Goal: Find specific page/section: Find specific page/section

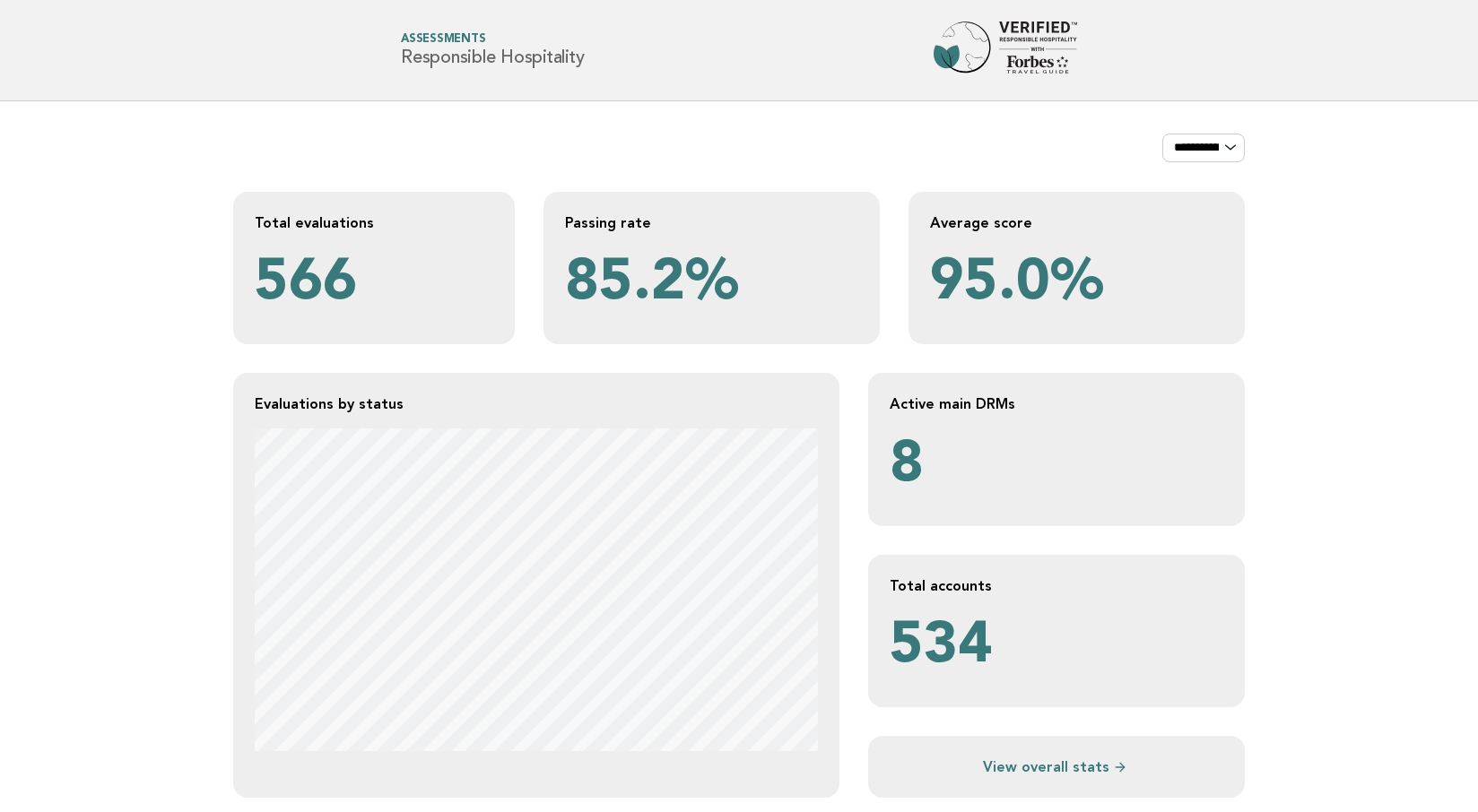
scroll to position [119, 0]
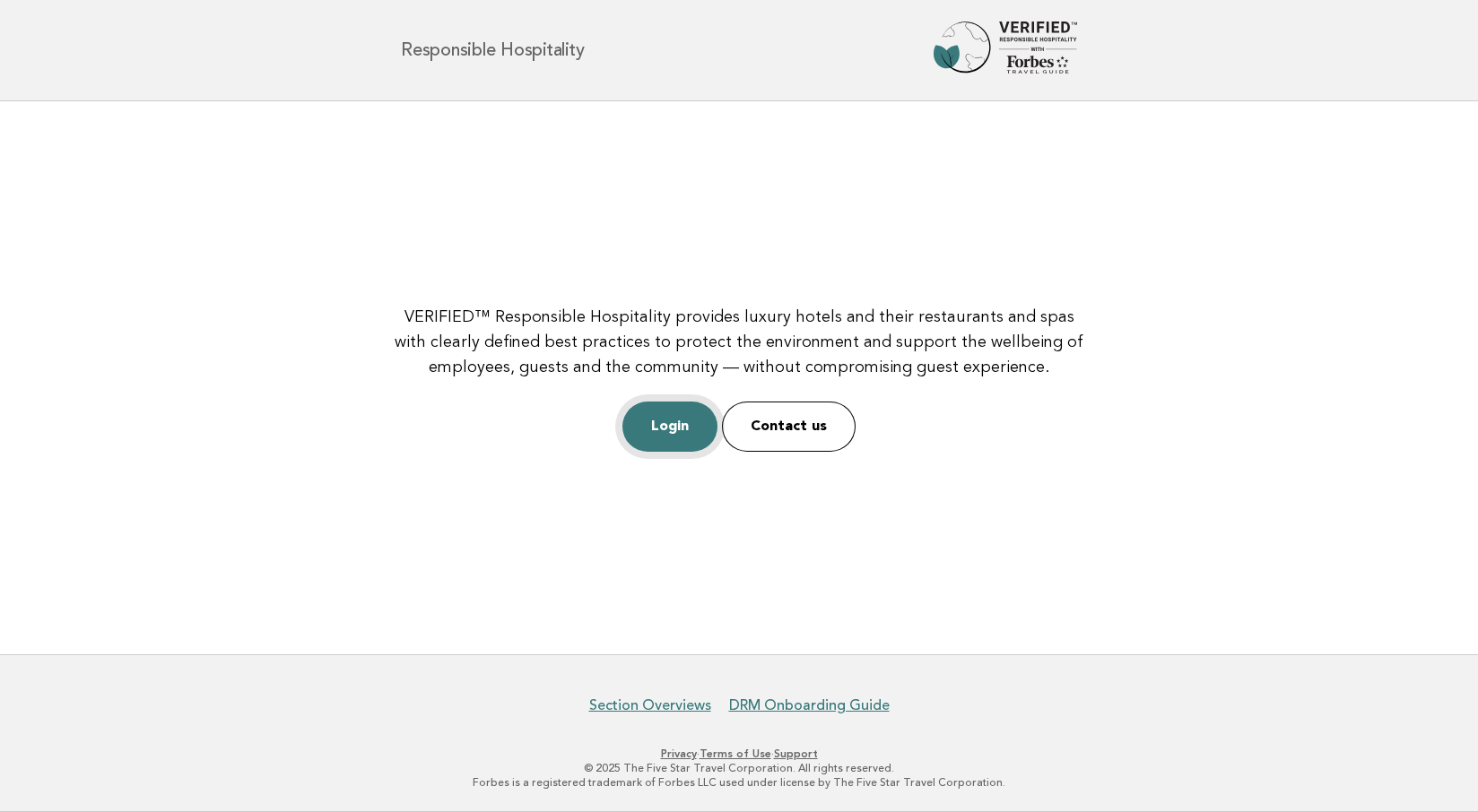
click at [674, 430] on link "Login" at bounding box center [670, 427] width 95 height 50
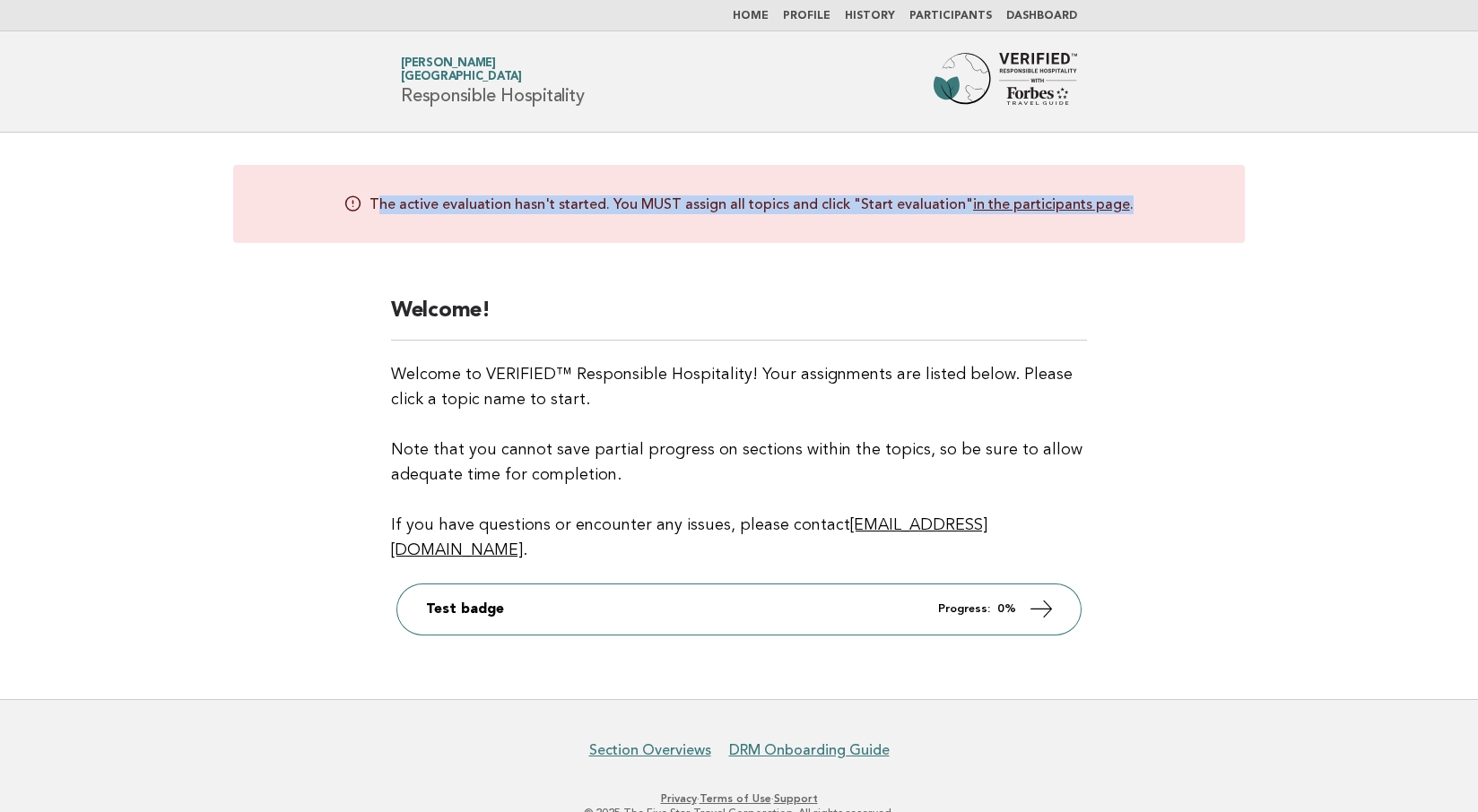
drag, startPoint x: 378, startPoint y: 202, endPoint x: 861, endPoint y: 220, distance: 483.3
click at [861, 220] on div "The active evaluation hasn't started. You MUST assign all topics and click "Sta…" at bounding box center [738, 204] width 1011 height 78
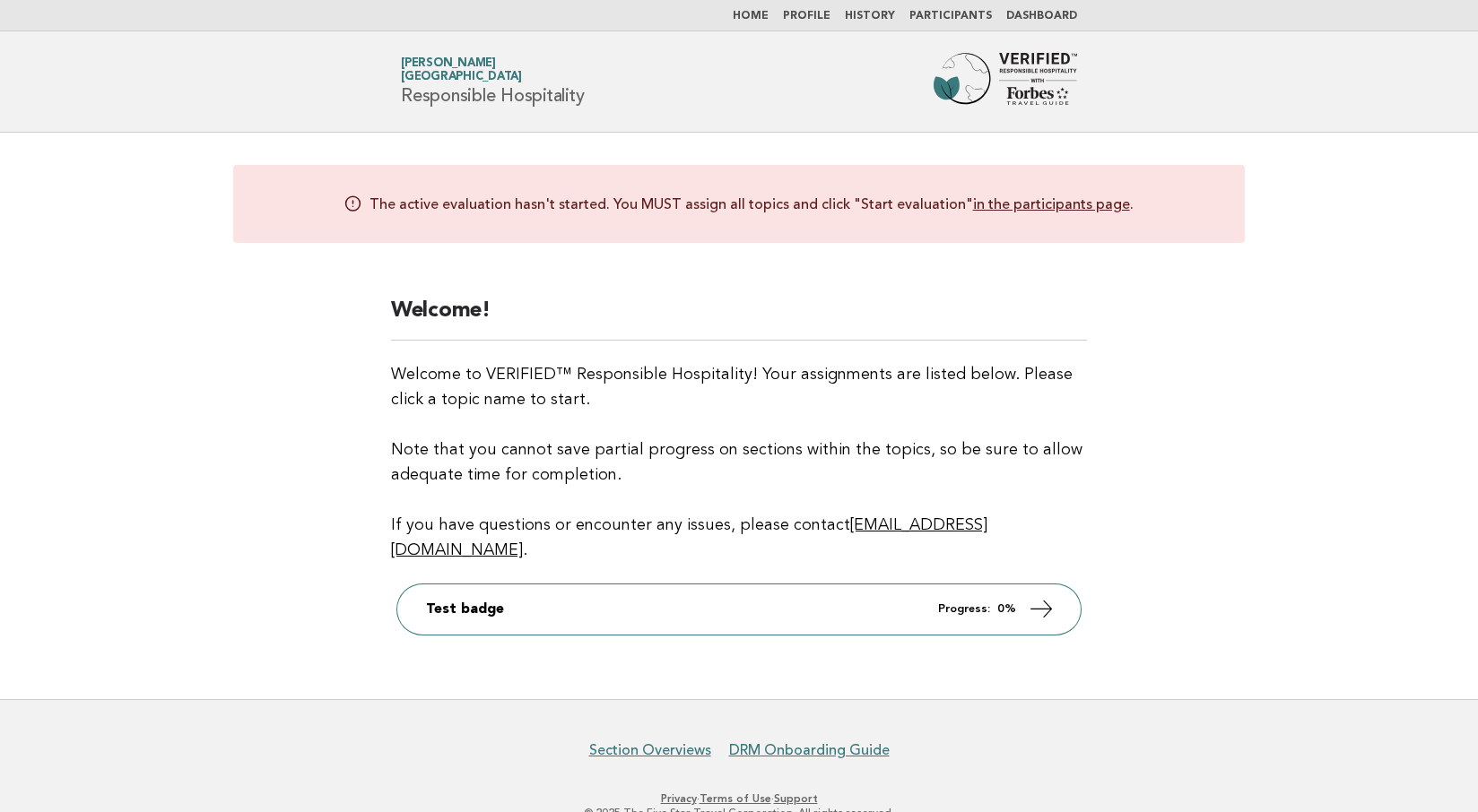
click at [565, 225] on div "The active evaluation hasn't started. You MUST assign all topics and click "Sta…" at bounding box center [738, 204] width 1011 height 78
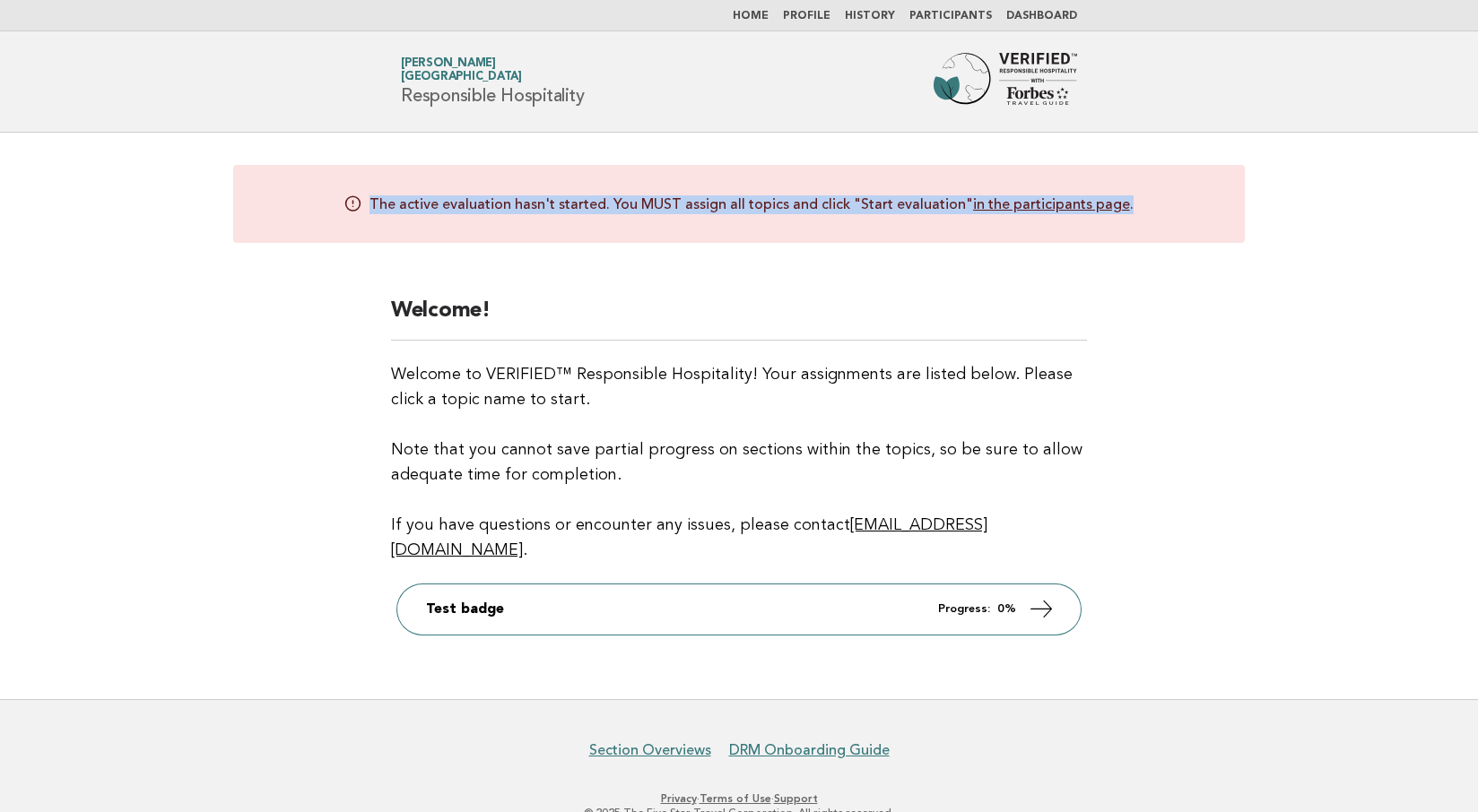
drag, startPoint x: 373, startPoint y: 198, endPoint x: 827, endPoint y: 221, distance: 454.6
click at [827, 221] on div "The active evaluation hasn't started. You MUST assign all topics and click "Sta…" at bounding box center [738, 204] width 1011 height 78
click at [1048, 208] on link "in the participants page" at bounding box center [1051, 205] width 157 height 18
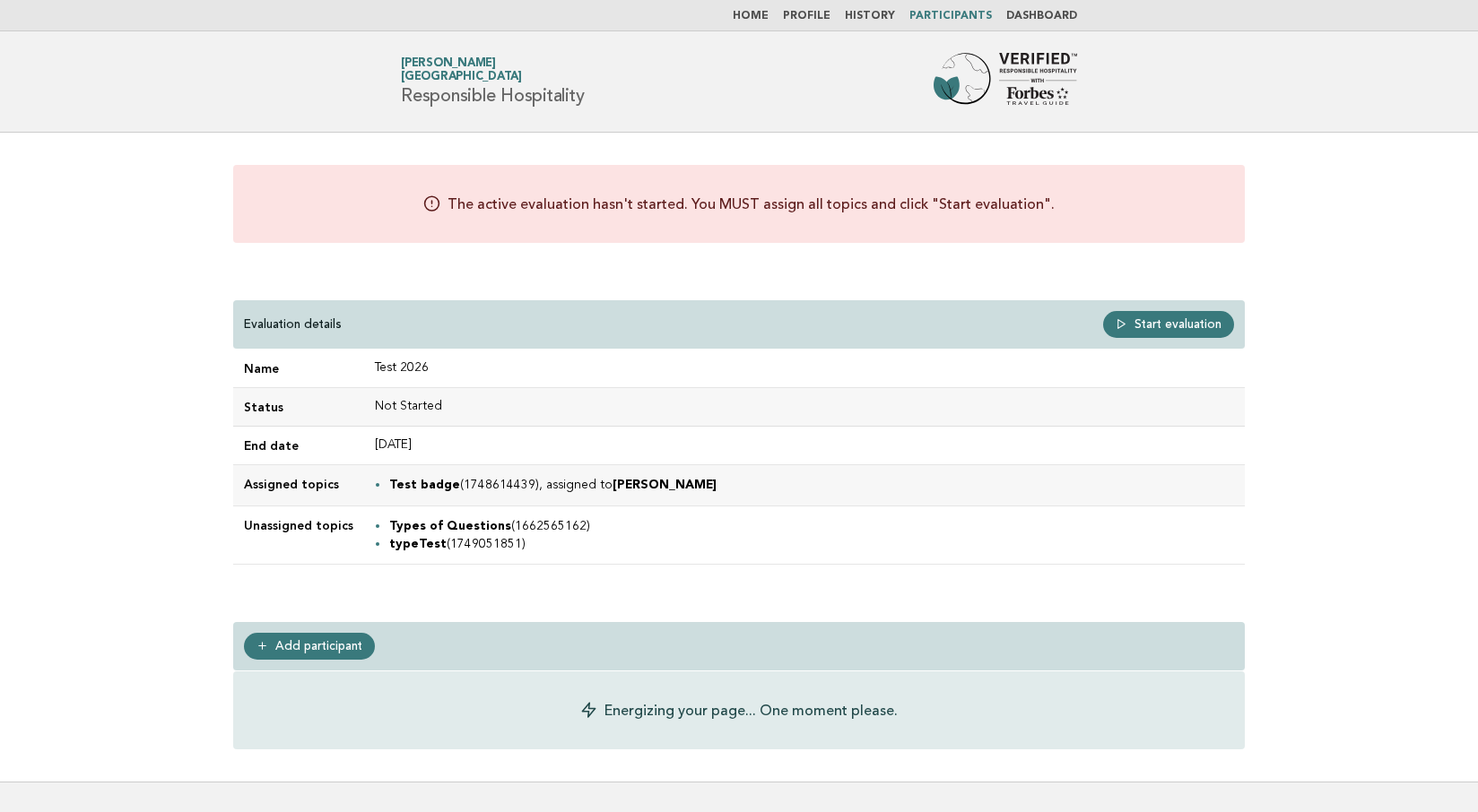
click at [1004, 236] on div "The active evaluation hasn't started. You MUST assign all topics and click "Sta…" at bounding box center [738, 204] width 1011 height 78
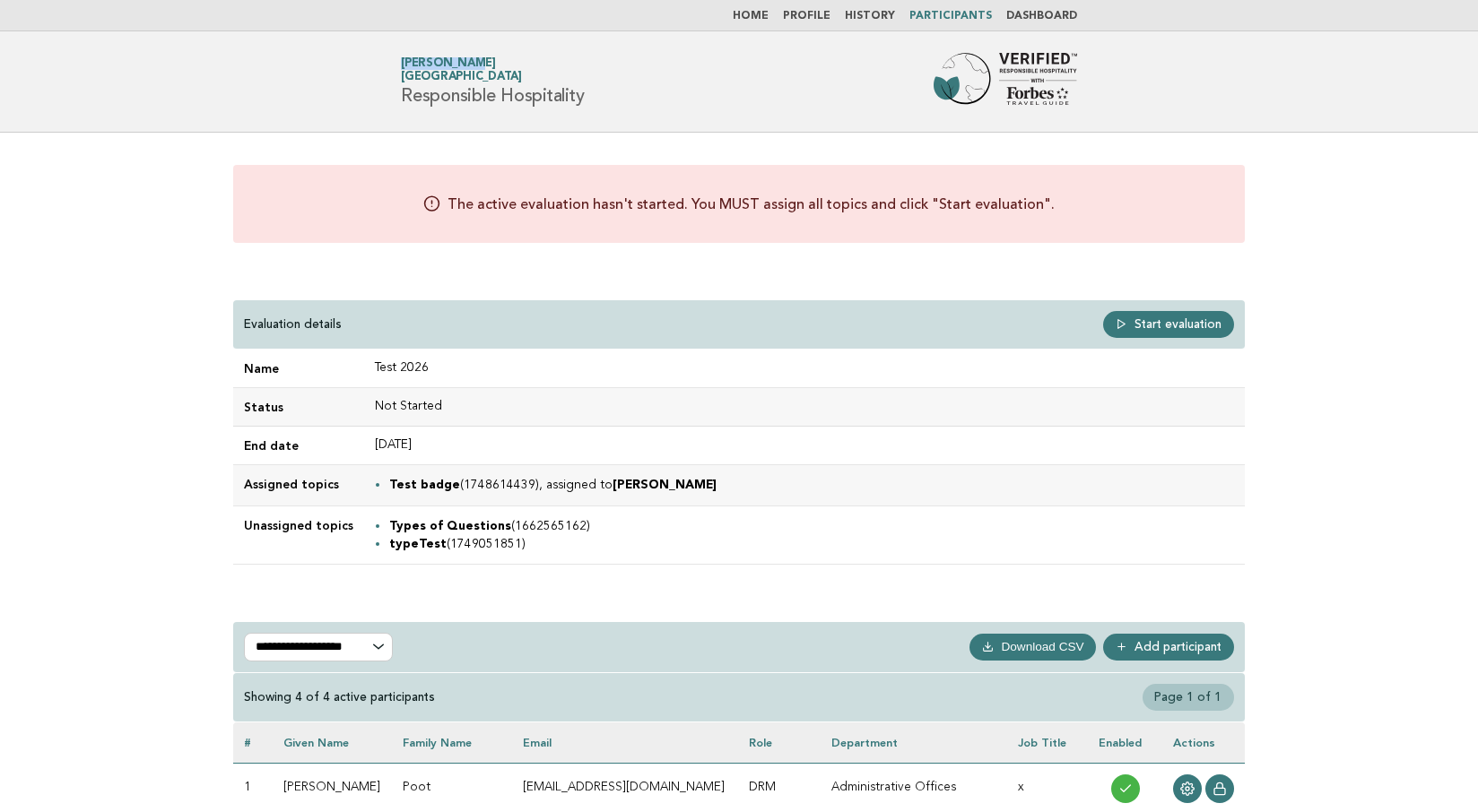
drag, startPoint x: 400, startPoint y: 59, endPoint x: 503, endPoint y: 62, distance: 103.0
click at [503, 62] on div "Forbes Travel Guide Andrey Poot Hotel Transylvania Responsible Hospitality" at bounding box center [738, 81] width 726 height 58
click at [402, 61] on link "Andrey Poot Hotel Transylvania" at bounding box center [461, 69] width 121 height 25
click at [415, 62] on link "Andrey Poot Hotel Transylvania" at bounding box center [461, 69] width 121 height 25
click at [540, 69] on span "Andrey Poot Hotel Transylvania" at bounding box center [492, 70] width 183 height 25
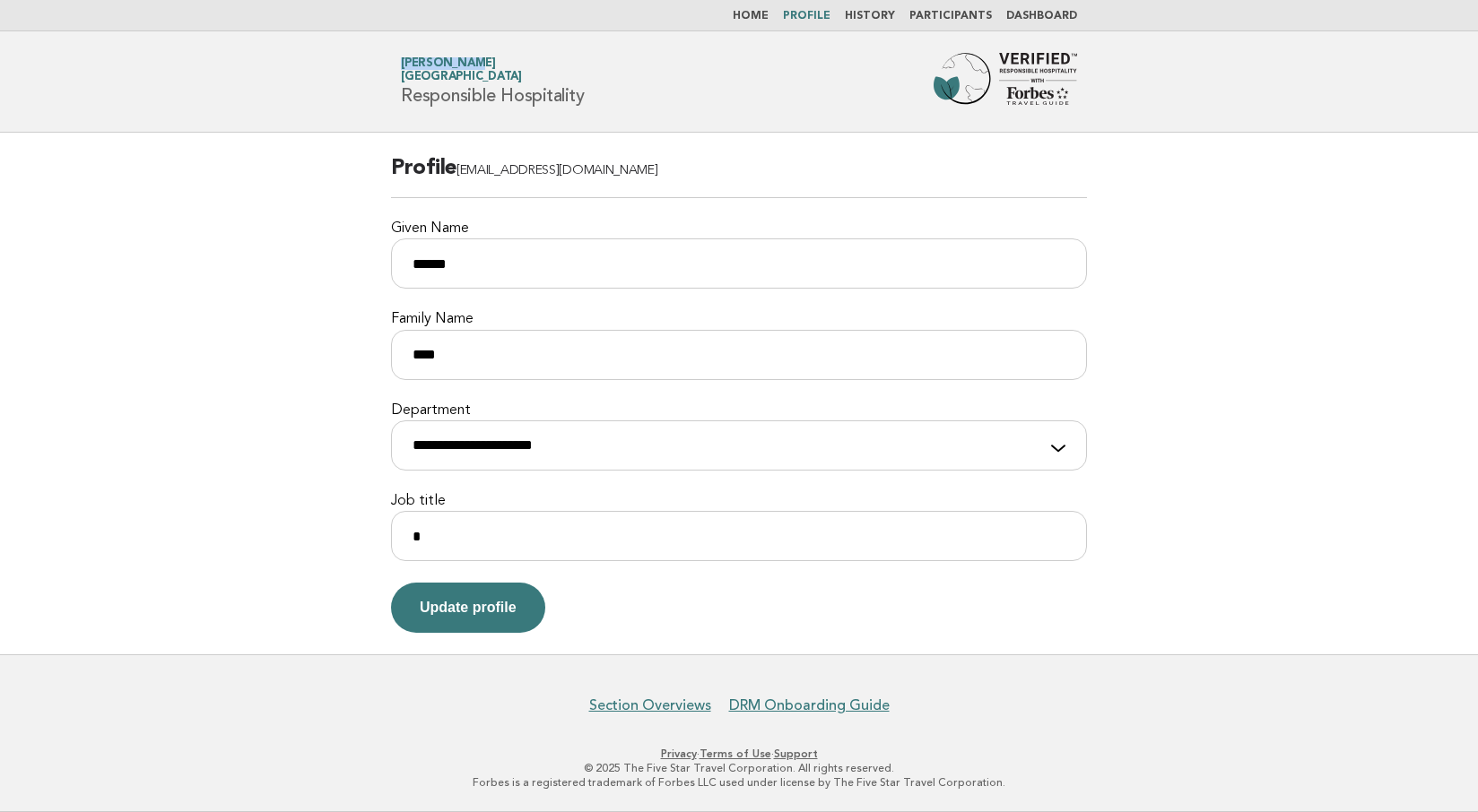
drag, startPoint x: 401, startPoint y: 59, endPoint x: 508, endPoint y: 63, distance: 107.1
click at [508, 63] on div "Forbes Travel Guide [PERSON_NAME] [GEOGRAPHIC_DATA] Responsible Hospitality" at bounding box center [738, 81] width 726 height 58
click at [415, 54] on div "Forbes Travel Guide Andrey Poot Hotel Transylvania Responsible Hospitality" at bounding box center [738, 81] width 726 height 58
drag, startPoint x: 399, startPoint y: 63, endPoint x: 502, endPoint y: 71, distance: 103.3
click at [502, 71] on div "Forbes Travel Guide Andrey Poot Hotel Transylvania Responsible Hospitality" at bounding box center [738, 81] width 726 height 58
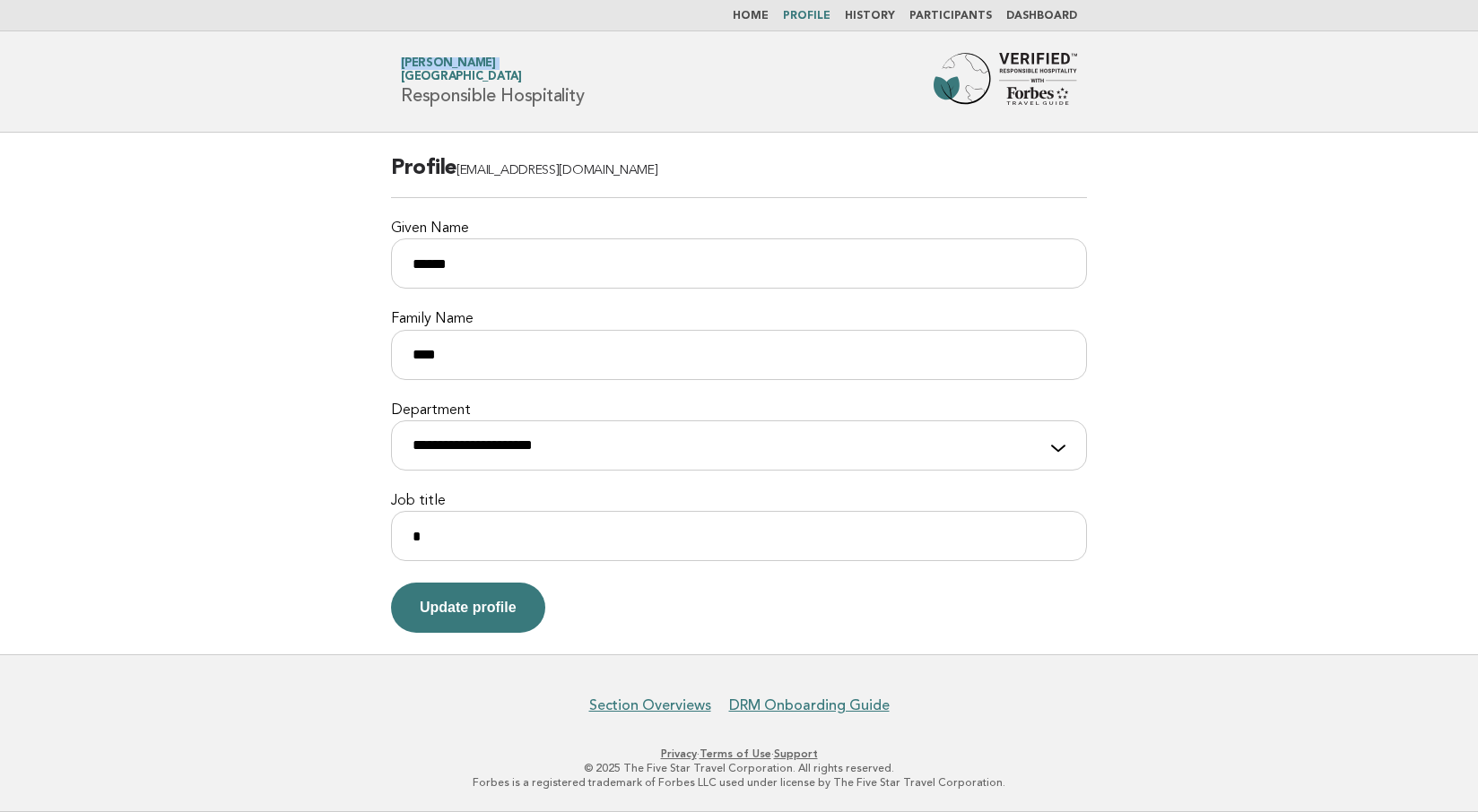
click at [957, 11] on link "Participants" at bounding box center [950, 16] width 82 height 11
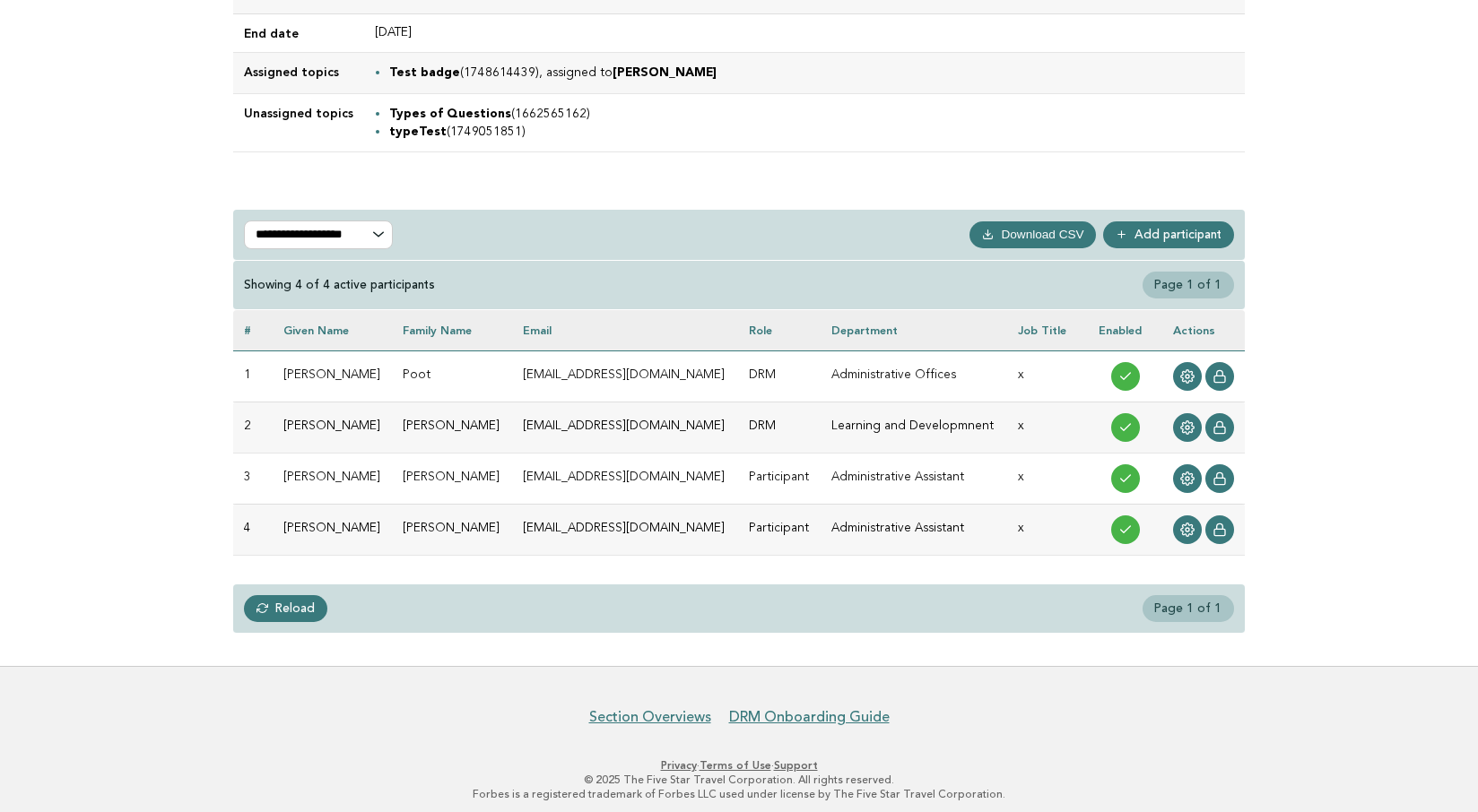
scroll to position [424, 0]
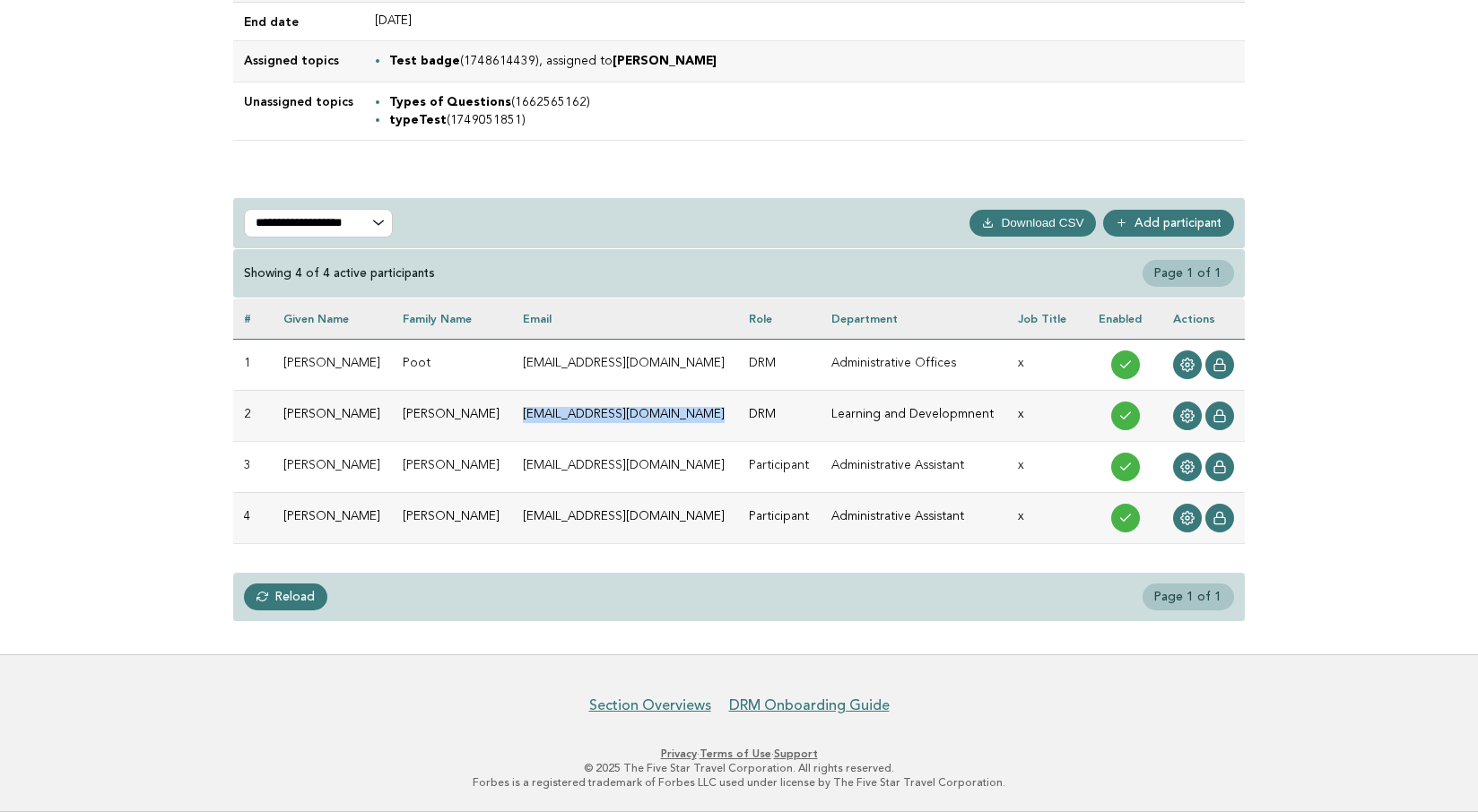
drag, startPoint x: 508, startPoint y: 416, endPoint x: 688, endPoint y: 416, distance: 180.0
click at [689, 416] on td "[EMAIL_ADDRESS][DOMAIN_NAME]" at bounding box center [625, 416] width 226 height 51
copy td "[EMAIL_ADDRESS][DOMAIN_NAME]"
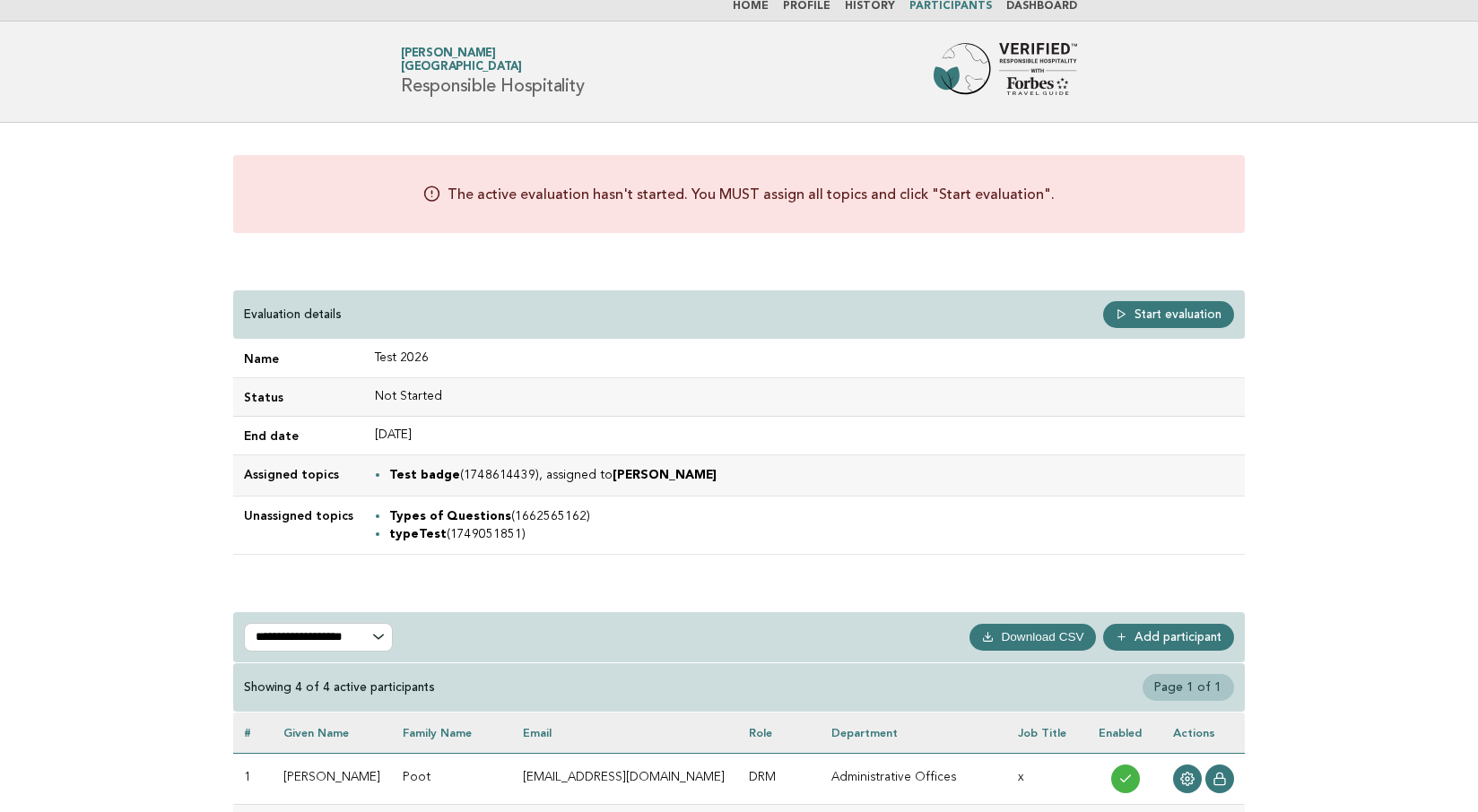
scroll to position [0, 0]
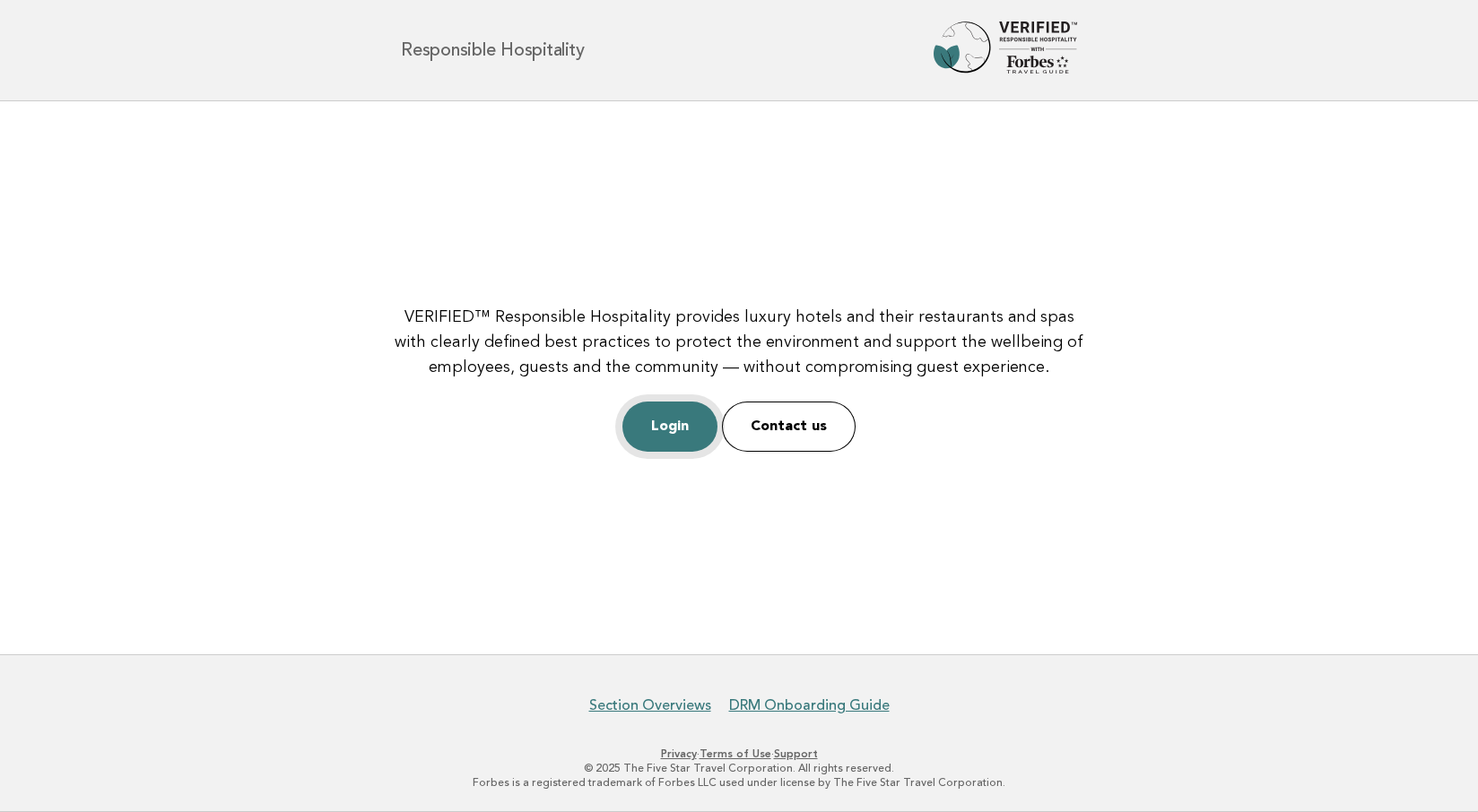
click at [662, 432] on link "Login" at bounding box center [670, 427] width 95 height 50
